Goal: Task Accomplishment & Management: Complete application form

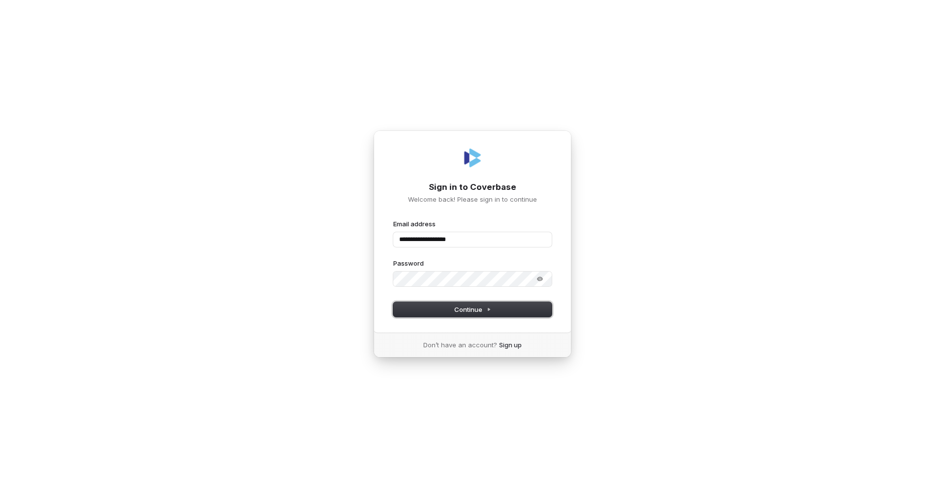
click at [430, 306] on button "Continue" at bounding box center [472, 309] width 159 height 15
type input "**********"
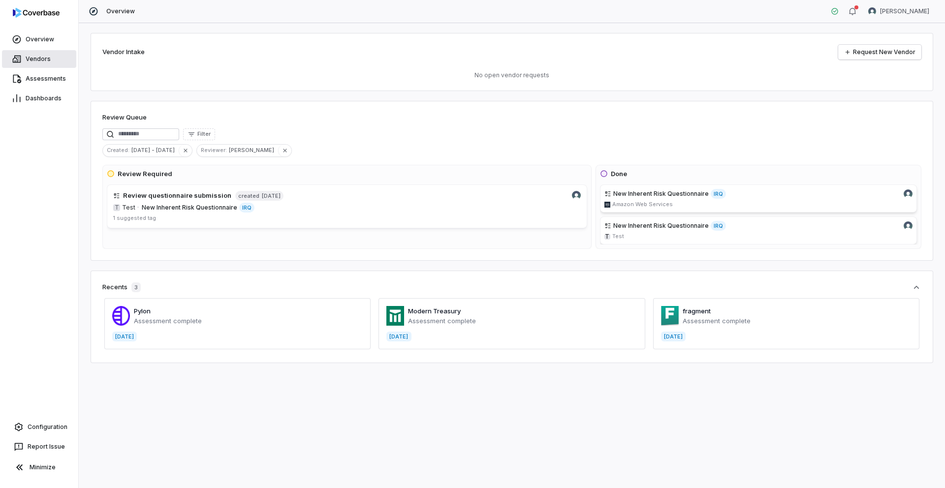
click at [38, 59] on span "Vendors" at bounding box center [38, 59] width 25 height 8
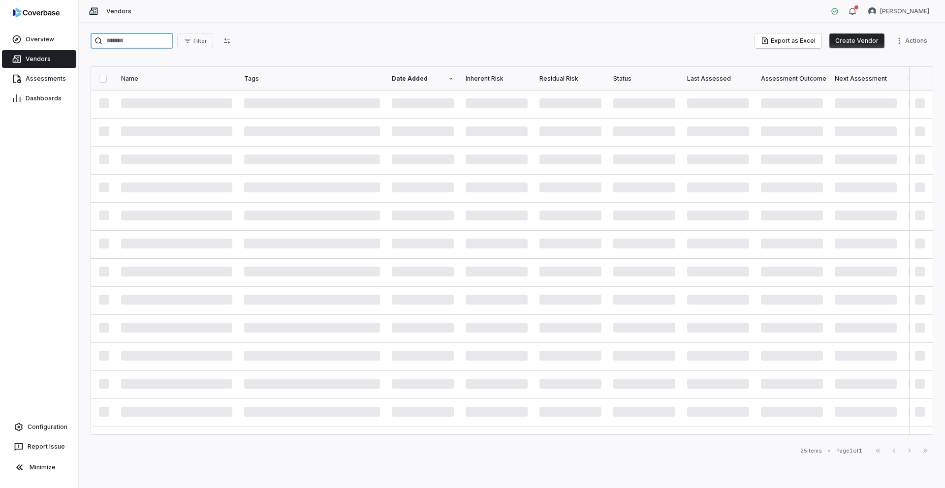
click at [151, 41] on input "search" at bounding box center [132, 41] width 83 height 16
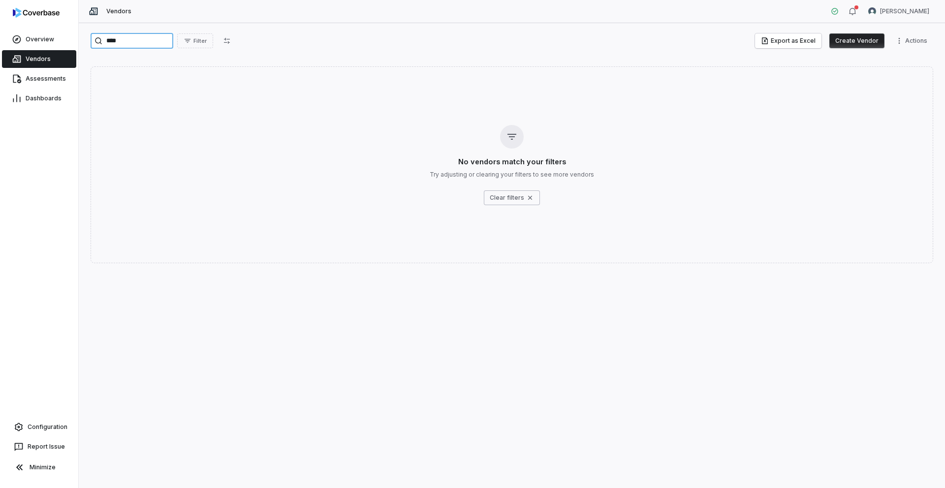
type input "****"
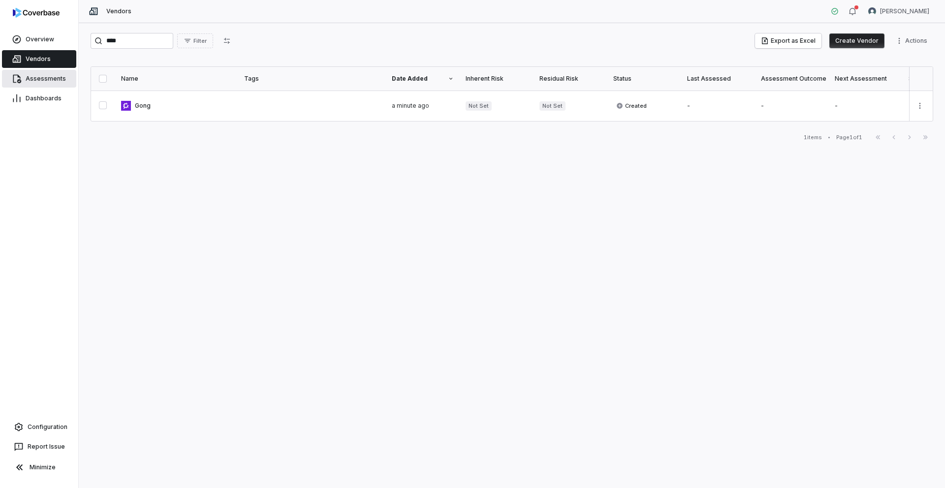
click at [49, 81] on span "Assessments" at bounding box center [46, 79] width 40 height 8
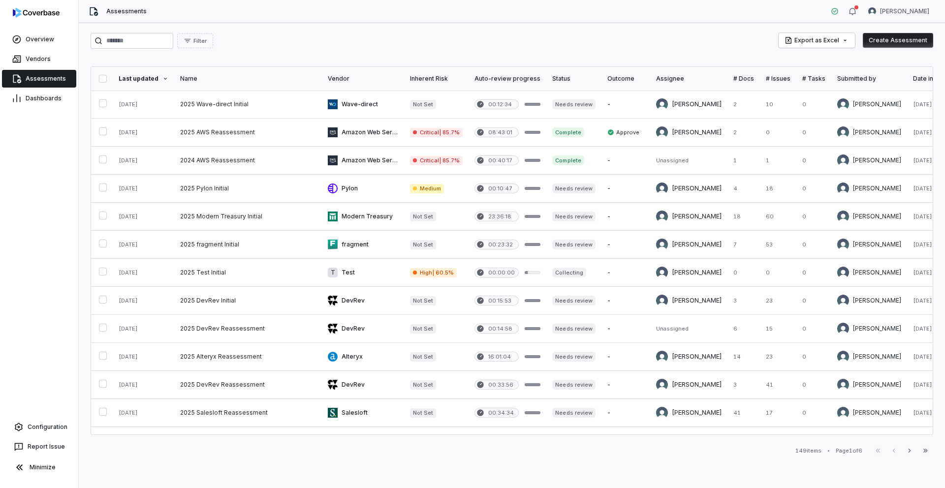
click at [889, 42] on button "Create Assessment" at bounding box center [898, 40] width 70 height 15
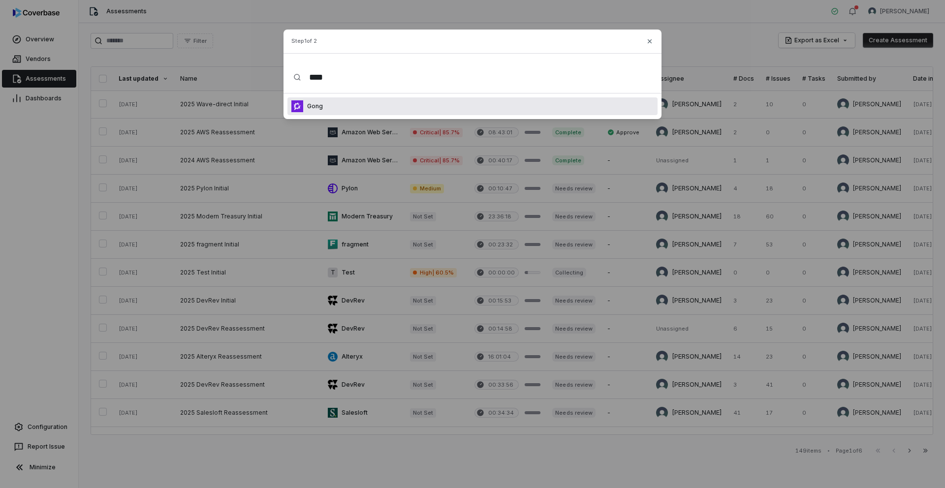
type input "****"
click at [364, 102] on div "Gong" at bounding box center [473, 106] width 370 height 18
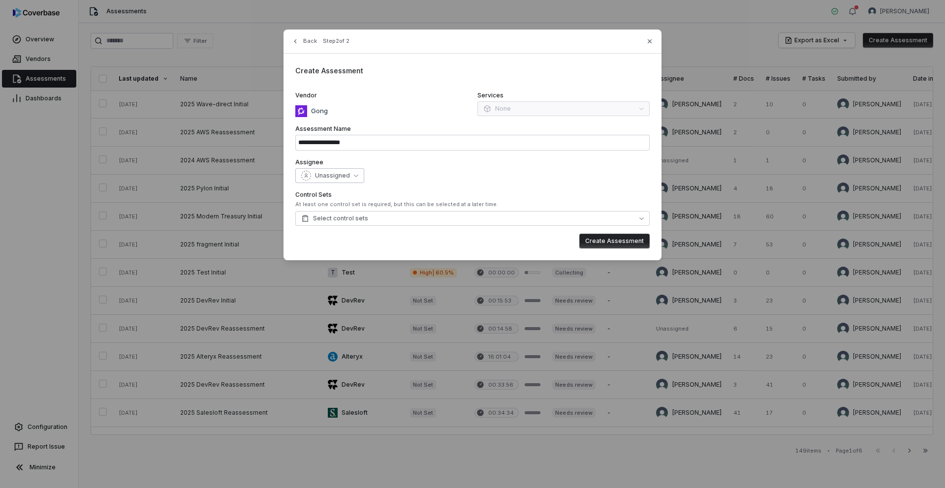
click at [343, 180] on div "Unassigned" at bounding box center [325, 176] width 49 height 10
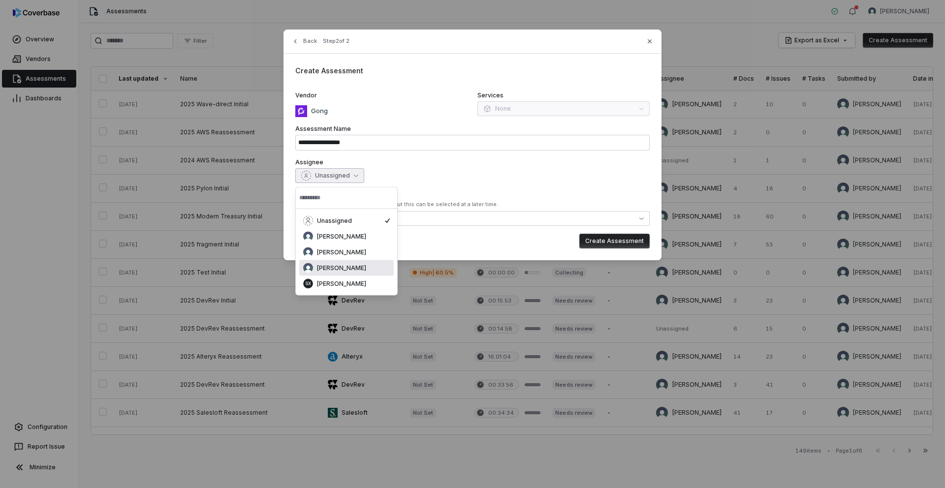
click at [337, 265] on span "[PERSON_NAME]" at bounding box center [341, 268] width 49 height 8
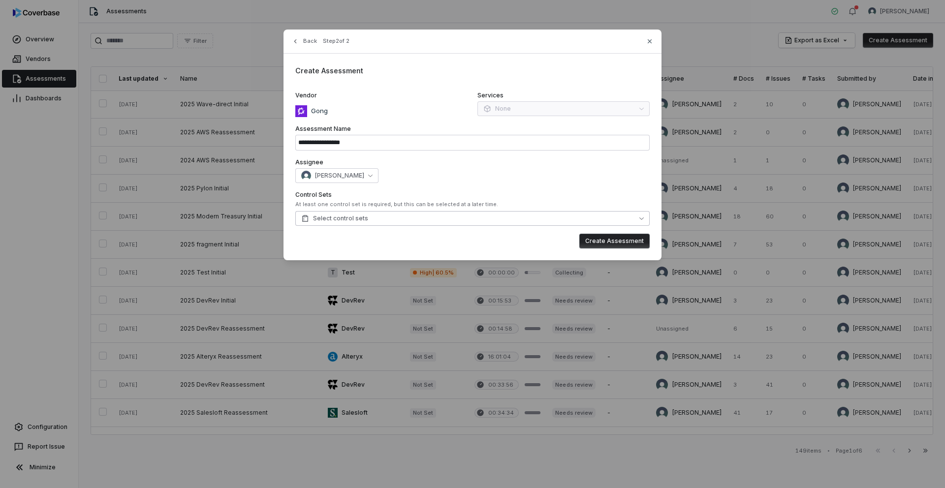
click at [409, 220] on button "Select control sets" at bounding box center [472, 218] width 354 height 15
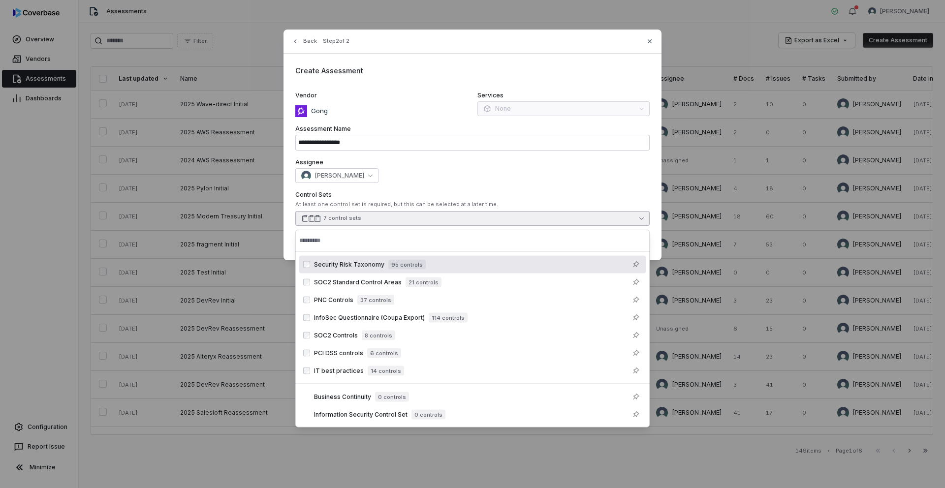
click at [549, 175] on div "[PERSON_NAME]" at bounding box center [472, 175] width 354 height 15
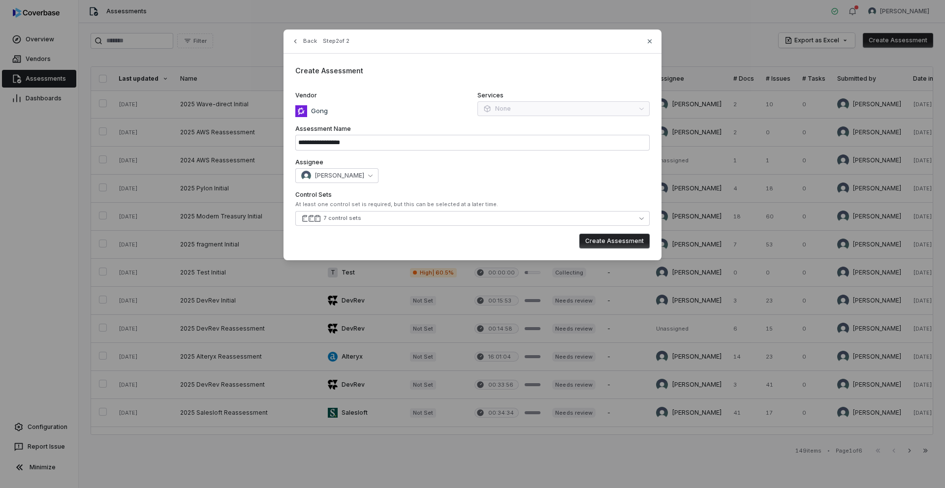
click at [609, 238] on button "Create Assessment" at bounding box center [614, 241] width 70 height 15
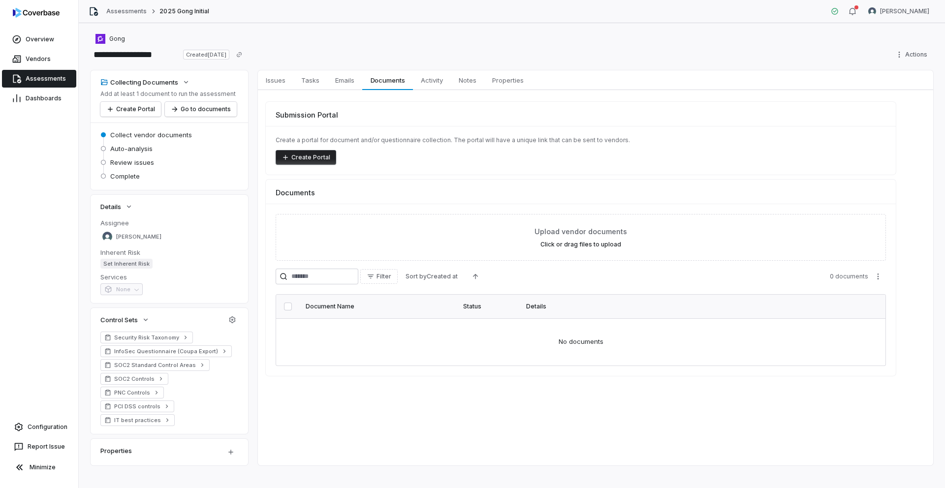
click at [427, 81] on span "Activity" at bounding box center [432, 80] width 30 height 13
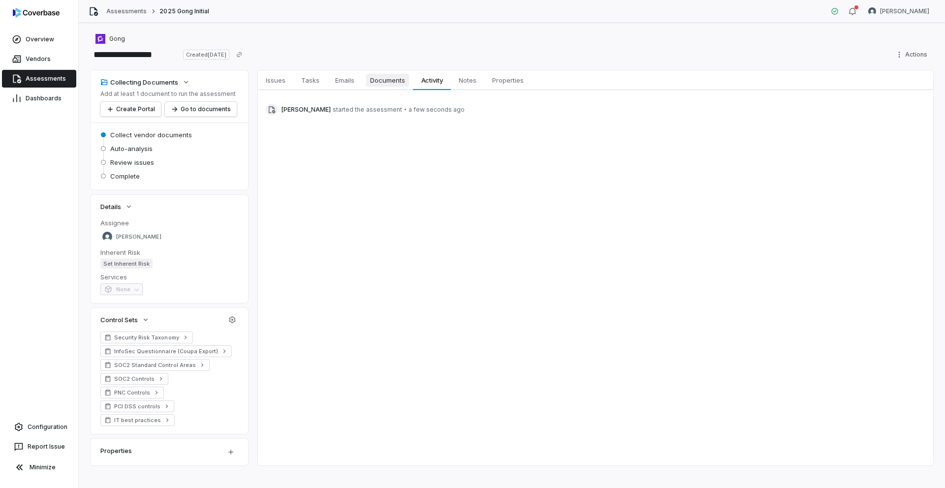
click at [388, 83] on span "Documents" at bounding box center [387, 80] width 43 height 13
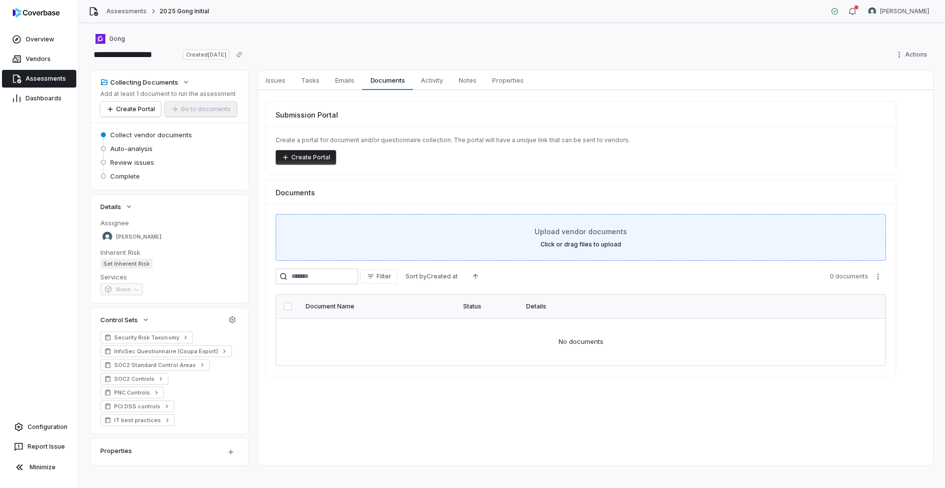
click at [587, 241] on label "Click or drag files to upload" at bounding box center [581, 245] width 81 height 8
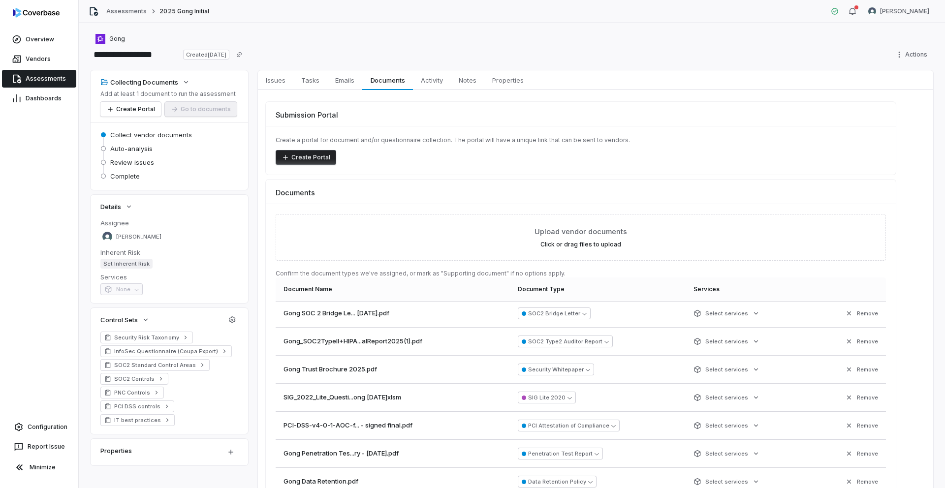
scroll to position [217, 0]
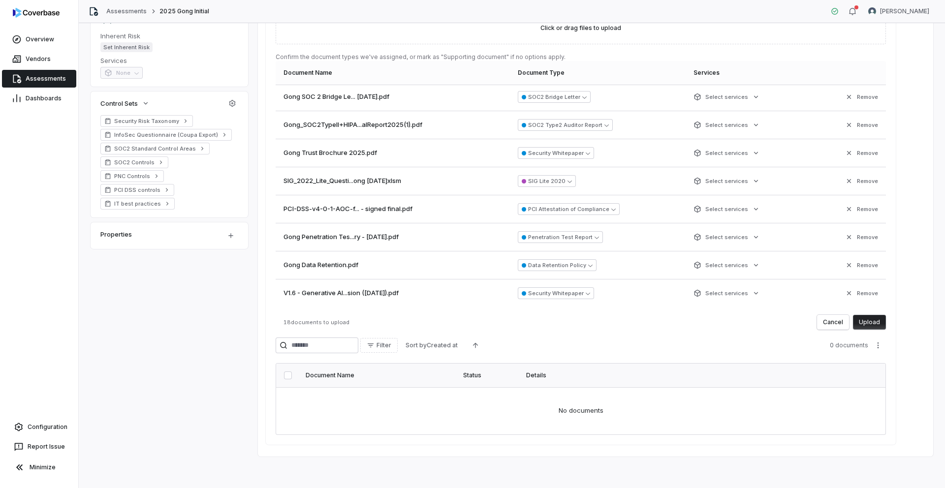
click at [875, 320] on button "Upload" at bounding box center [869, 322] width 33 height 15
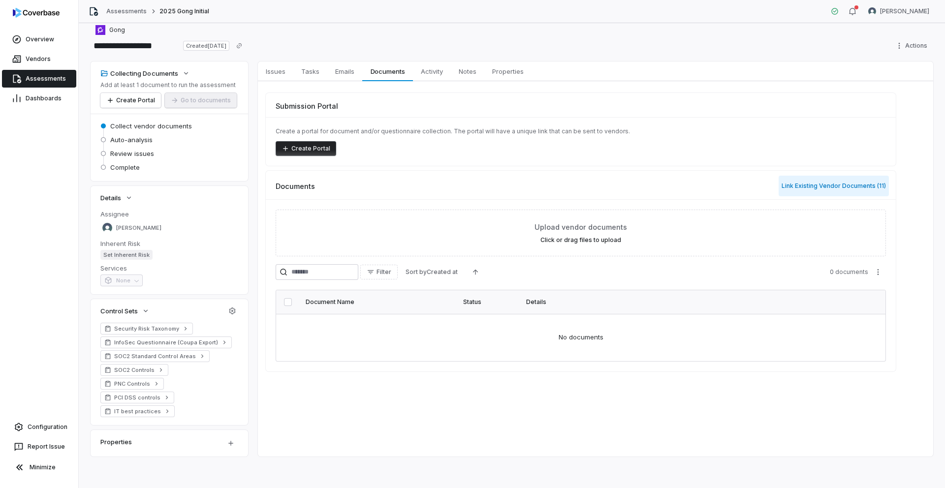
click at [810, 186] on button "Link Existing Vendor Documents ( 11 )" at bounding box center [834, 186] width 110 height 21
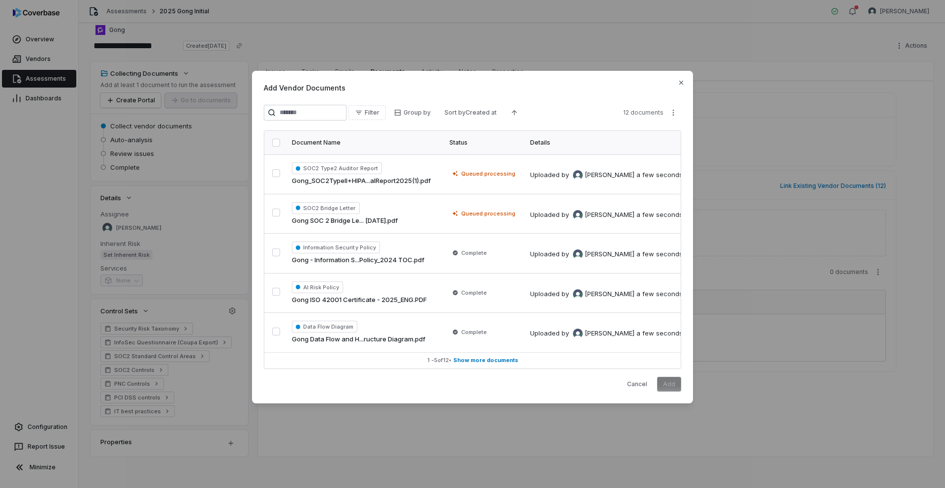
drag, startPoint x: 277, startPoint y: 142, endPoint x: 282, endPoint y: 151, distance: 9.7
click at [277, 142] on button "button" at bounding box center [276, 143] width 8 height 8
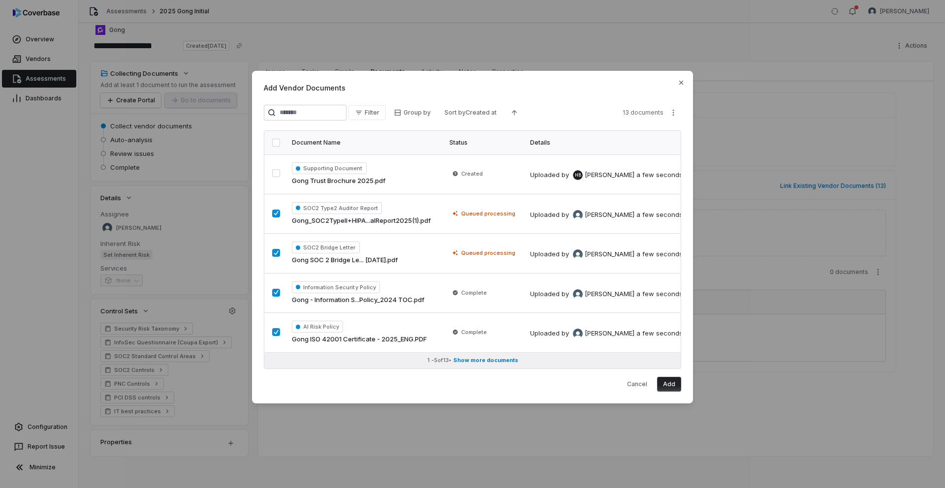
click at [478, 359] on span "Show more documents" at bounding box center [485, 360] width 65 height 7
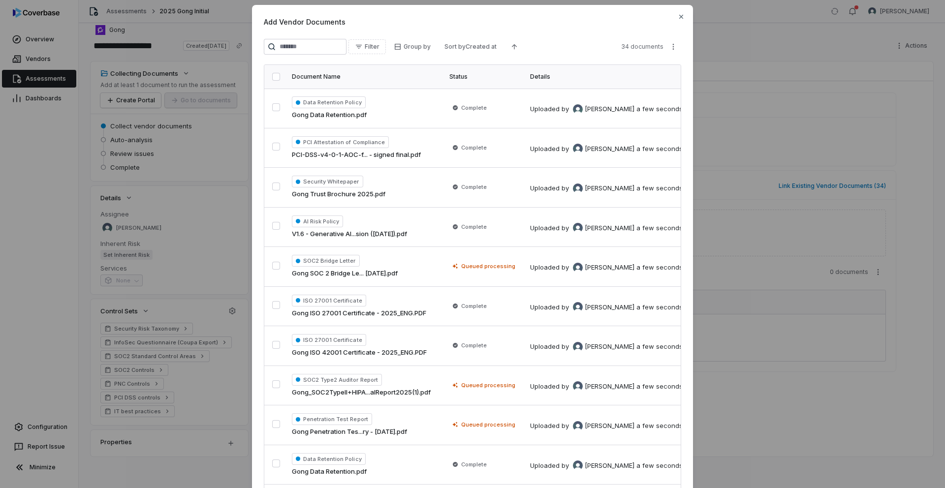
scroll to position [0, 0]
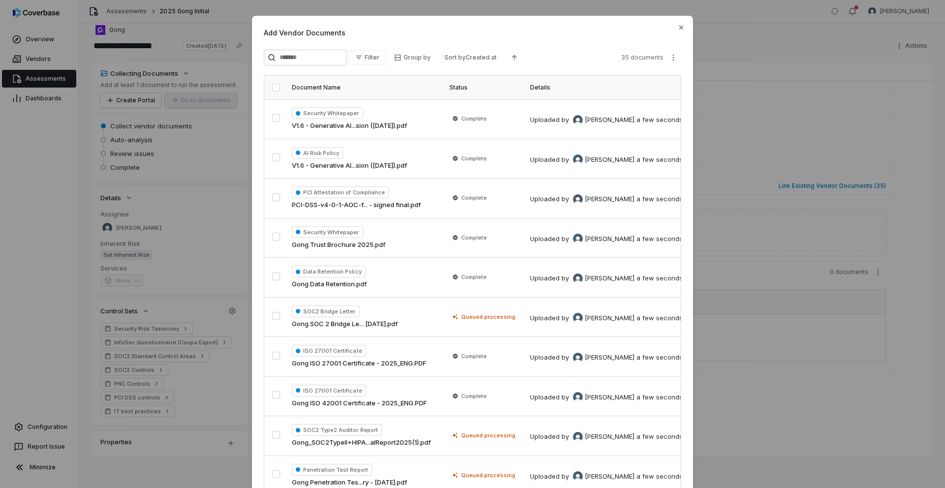
click at [276, 87] on button "button" at bounding box center [276, 88] width 8 height 8
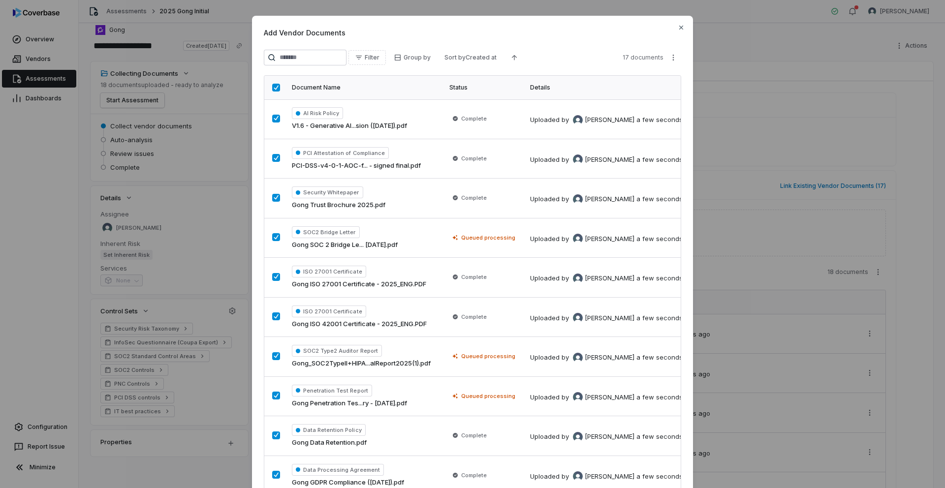
scroll to position [365, 0]
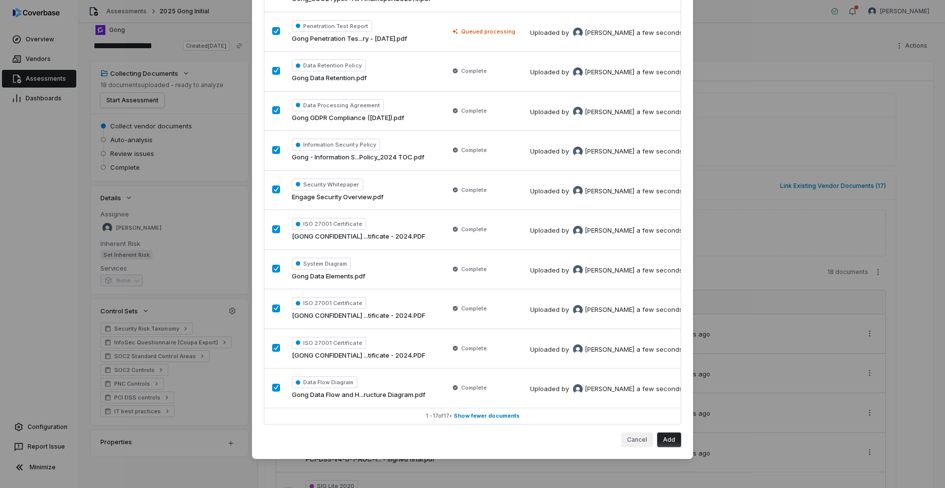
click at [637, 438] on button "Cancel" at bounding box center [637, 440] width 32 height 15
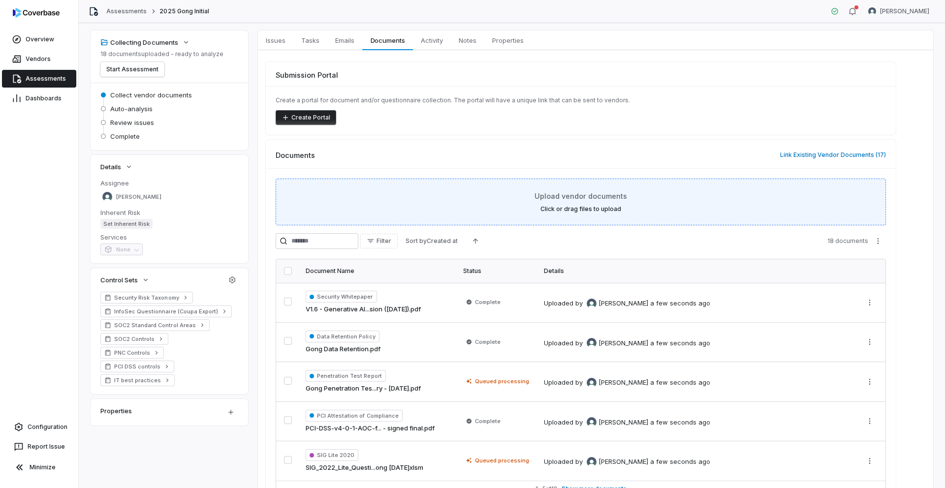
scroll to position [0, 0]
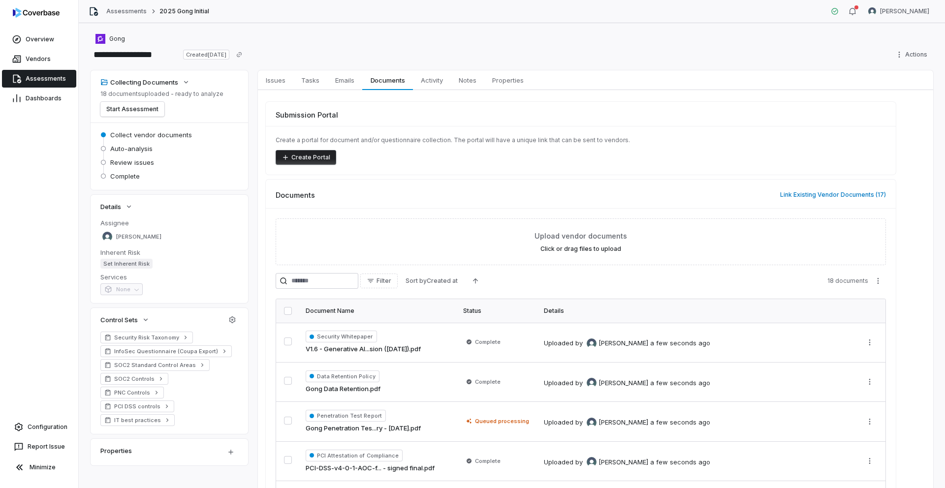
click at [48, 77] on span "Assessments" at bounding box center [46, 79] width 40 height 8
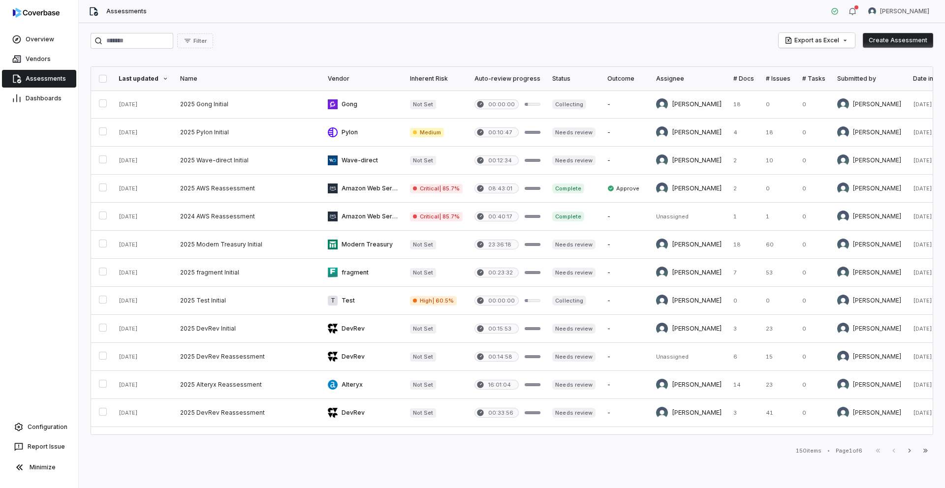
click at [39, 79] on span "Assessments" at bounding box center [46, 79] width 40 height 8
click at [215, 106] on link at bounding box center [248, 105] width 148 height 28
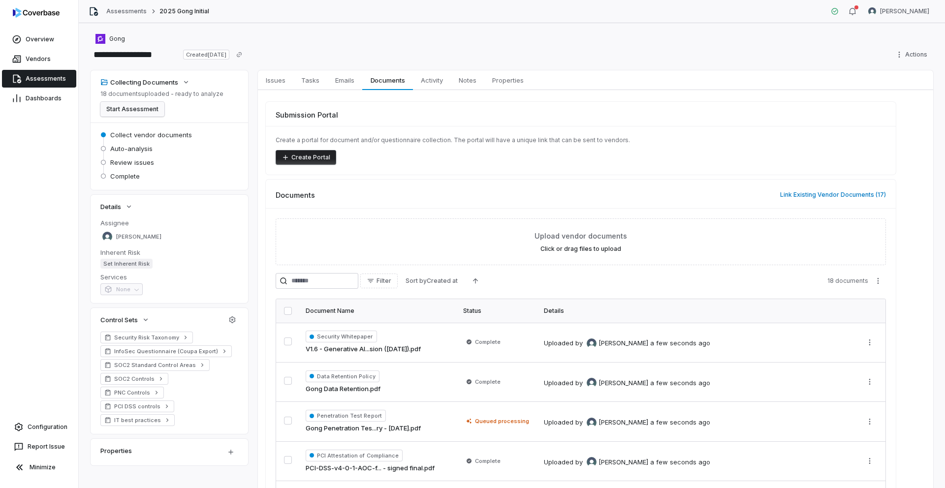
click at [121, 110] on button "Start Assessment" at bounding box center [132, 109] width 64 height 15
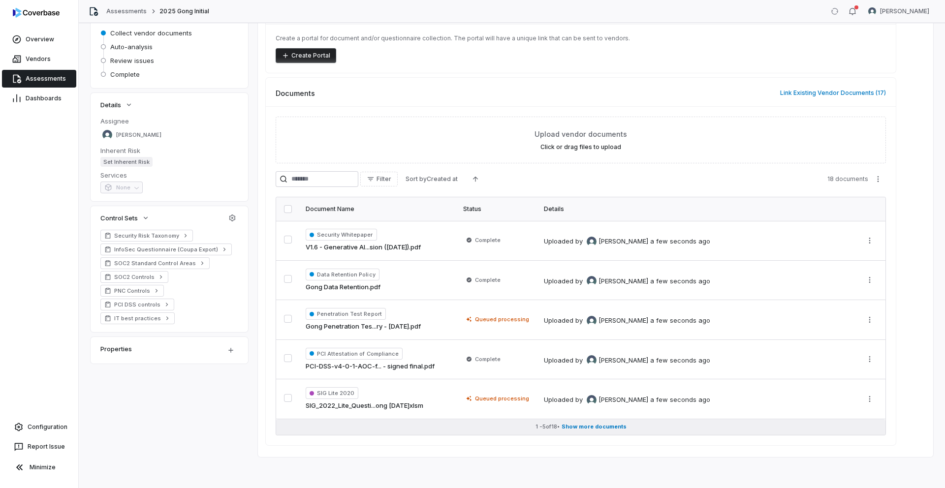
click at [576, 430] on span "Show more documents" at bounding box center [594, 426] width 65 height 7
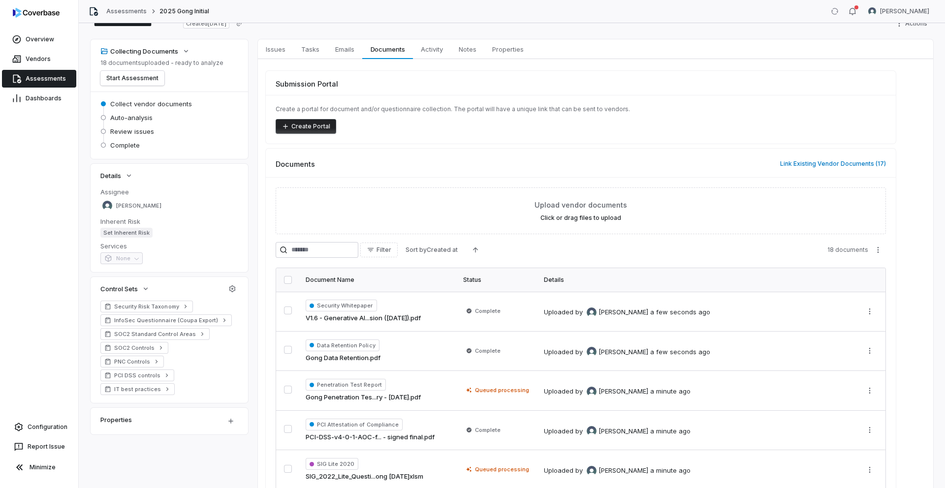
scroll to position [0, 0]
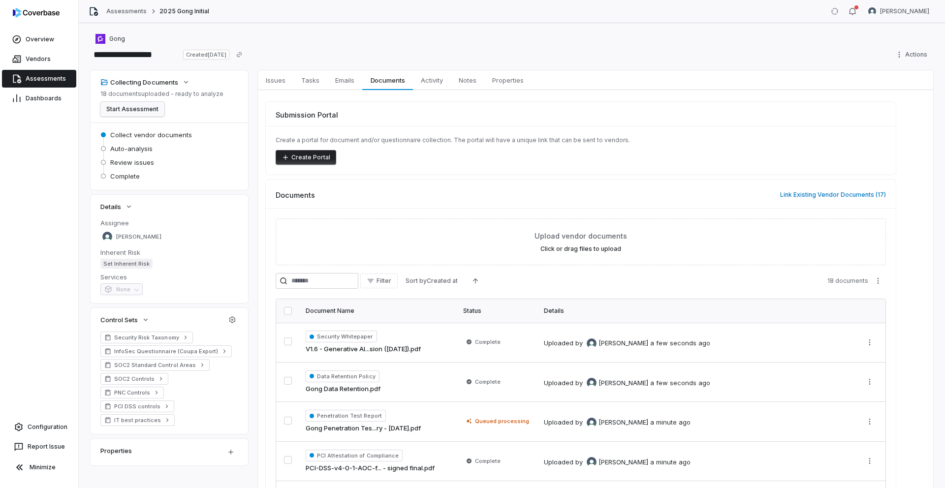
click at [136, 110] on button "Start Assessment" at bounding box center [132, 109] width 64 height 15
click at [42, 79] on span "Assessments" at bounding box center [46, 79] width 40 height 8
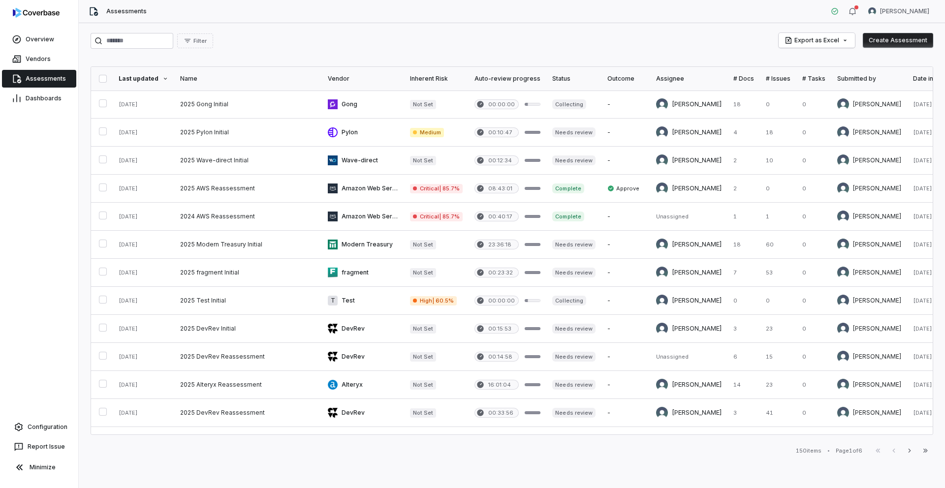
click at [42, 79] on span "Assessments" at bounding box center [46, 79] width 40 height 8
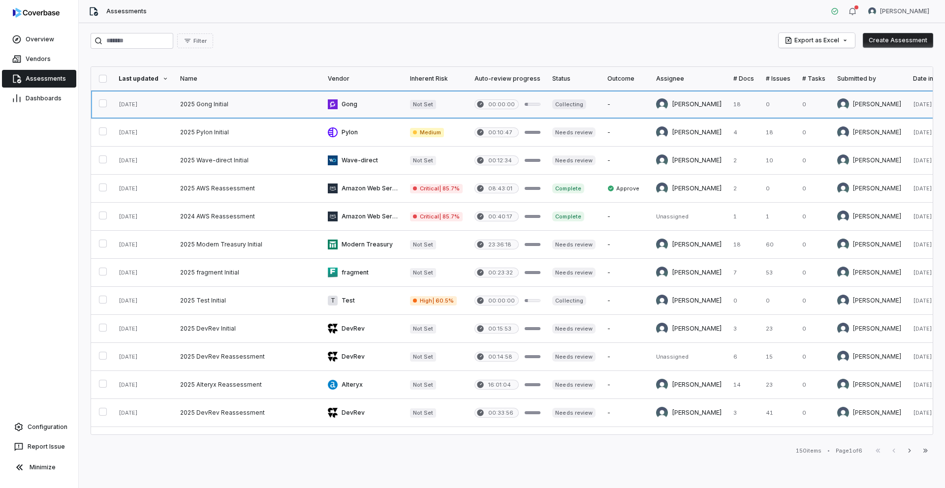
click at [213, 103] on link at bounding box center [248, 105] width 148 height 28
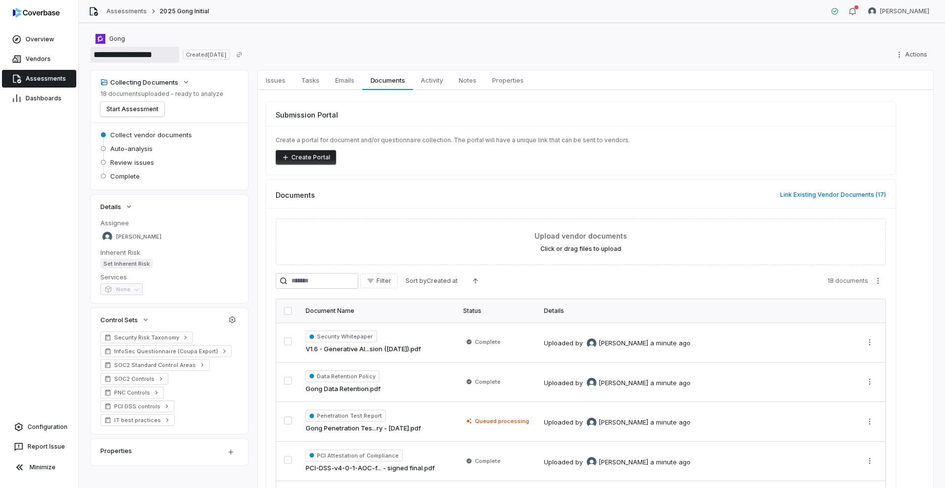
click at [167, 57] on input "**********" at bounding box center [135, 55] width 89 height 16
type input "**********"
click at [501, 35] on div "Gong" at bounding box center [512, 39] width 843 height 12
click at [54, 74] on link "Assessments" at bounding box center [39, 79] width 74 height 18
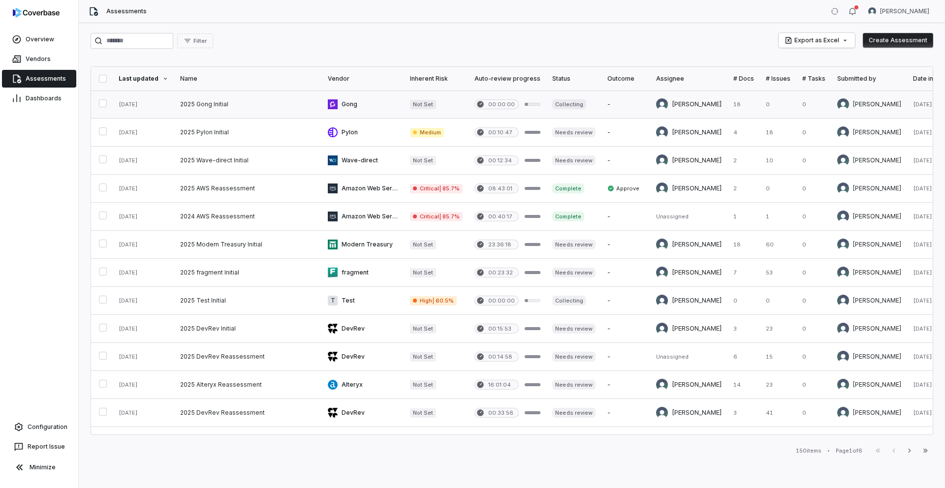
click at [180, 105] on link at bounding box center [248, 105] width 148 height 28
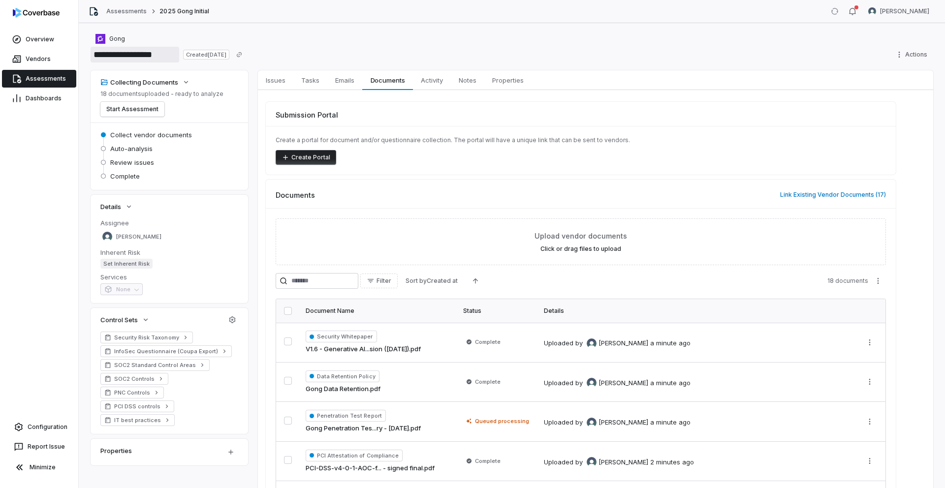
drag, startPoint x: 165, startPoint y: 55, endPoint x: 143, endPoint y: 53, distance: 22.7
click at [143, 53] on input "**********" at bounding box center [135, 55] width 89 height 16
type input "**********"
click at [386, 45] on div "**********" at bounding box center [512, 47] width 843 height 28
drag, startPoint x: 200, startPoint y: 54, endPoint x: 85, endPoint y: 52, distance: 114.7
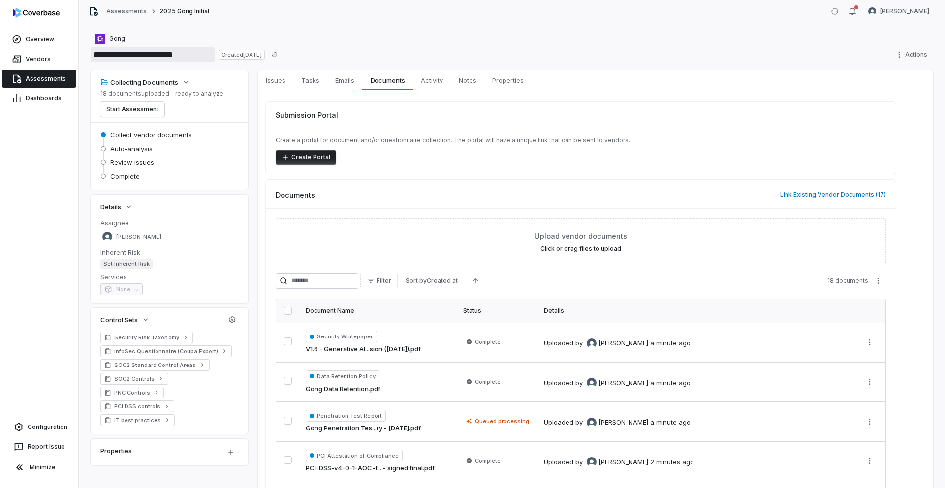
click at [85, 52] on div "**********" at bounding box center [512, 255] width 866 height 465
click at [500, 47] on div "**********" at bounding box center [512, 55] width 843 height 16
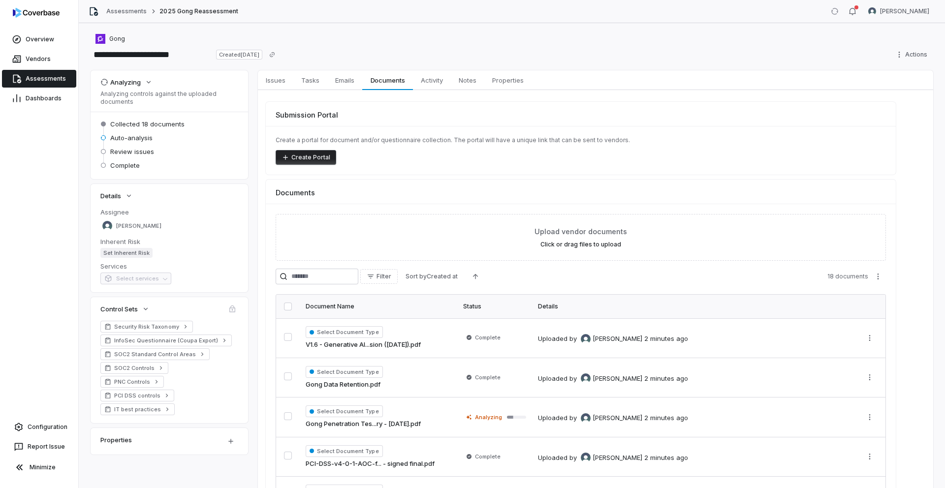
click at [48, 78] on span "Assessments" at bounding box center [46, 79] width 40 height 8
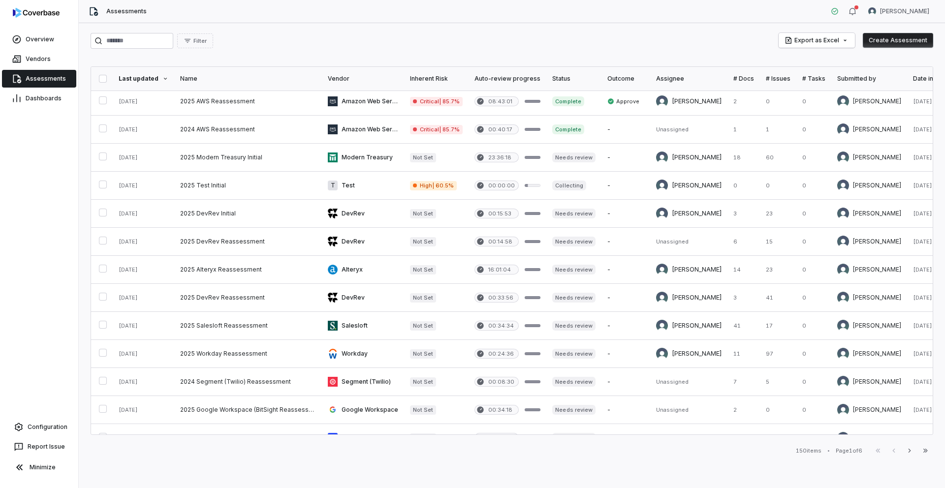
scroll to position [154, 0]
